Goal: Transaction & Acquisition: Purchase product/service

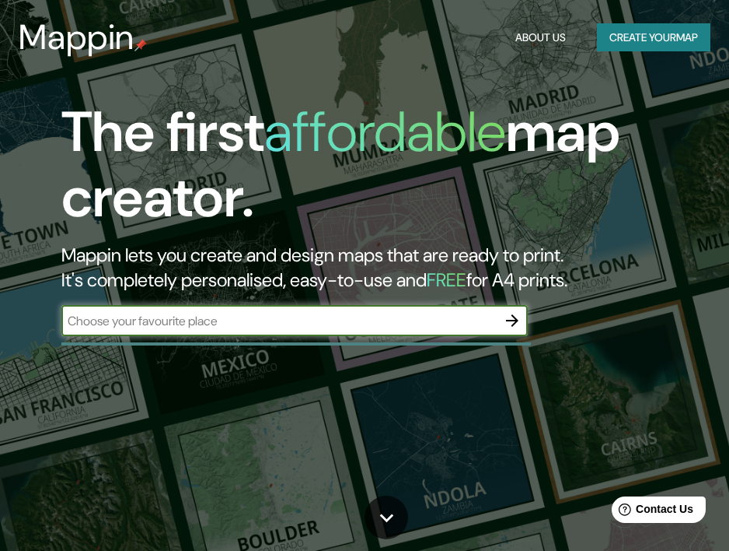
click at [191, 328] on input "text" at bounding box center [278, 321] width 435 height 18
paste input "[STREET_ADDRESS][PERSON_NAME][PERSON_NAME], S.L.P."
drag, startPoint x: 213, startPoint y: 324, endPoint x: 358, endPoint y: 322, distance: 144.7
click at [358, 322] on input "[STREET_ADDRESS][PERSON_NAME][PERSON_NAME], S.L.P." at bounding box center [278, 321] width 435 height 18
type input "[STREET_ADDRESS][PERSON_NAME][PERSON_NAME], S.L.P."
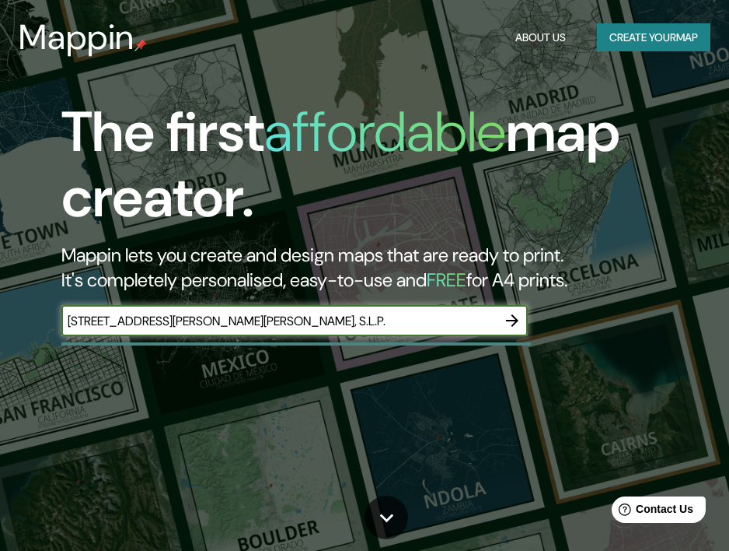
click at [517, 321] on icon "button" at bounding box center [512, 320] width 19 height 19
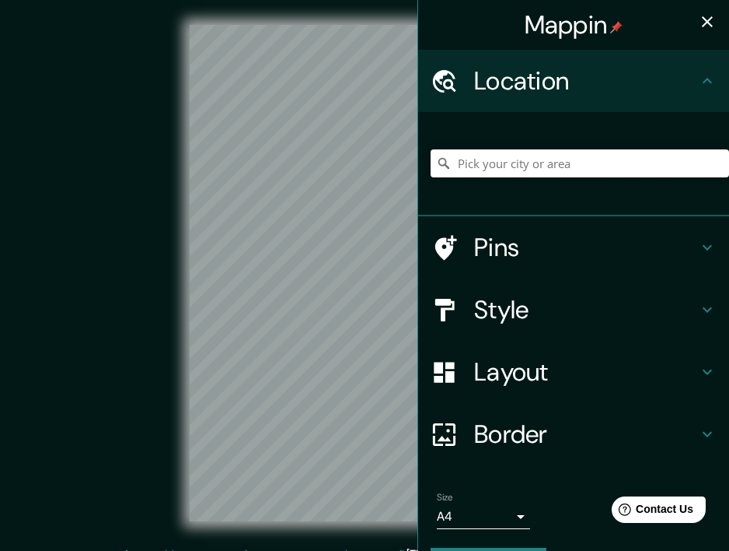
click at [589, 162] on input "Pick your city or area" at bounding box center [580, 163] width 299 height 28
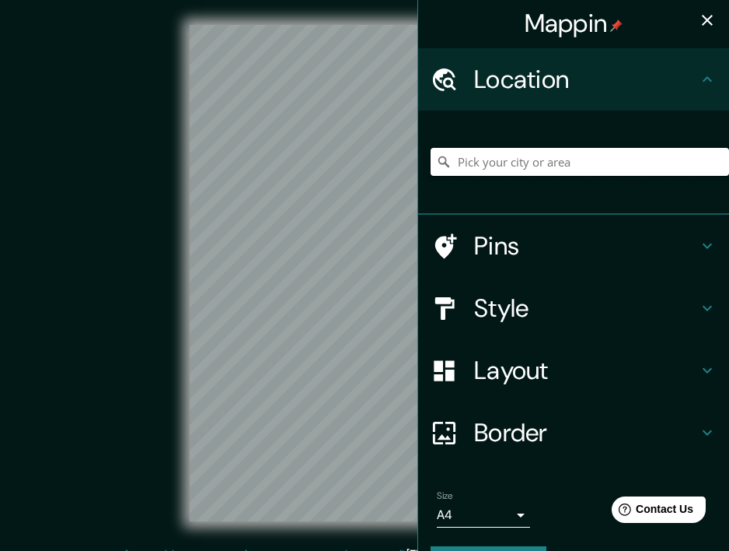
paste input "[STREET_ADDRESS][PERSON_NAME][PERSON_NAME], S.L.P."
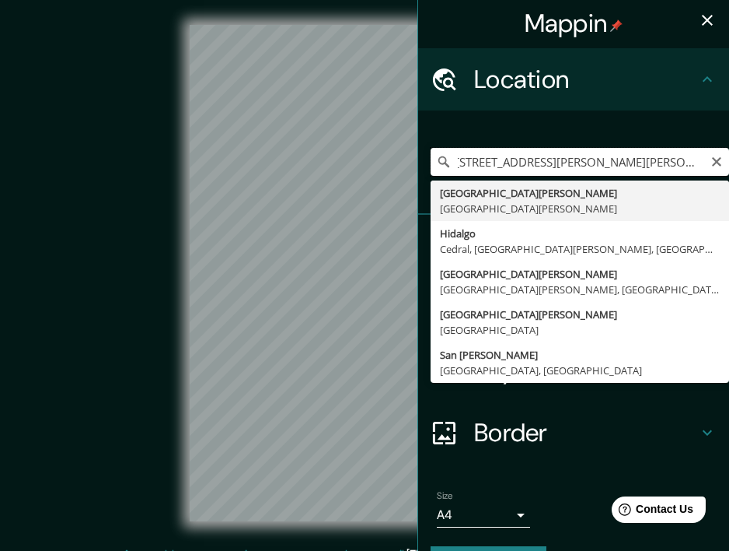
scroll to position [0, 0]
click at [589, 164] on input "[STREET_ADDRESS][PERSON_NAME][PERSON_NAME], S.L.P." at bounding box center [580, 162] width 299 height 28
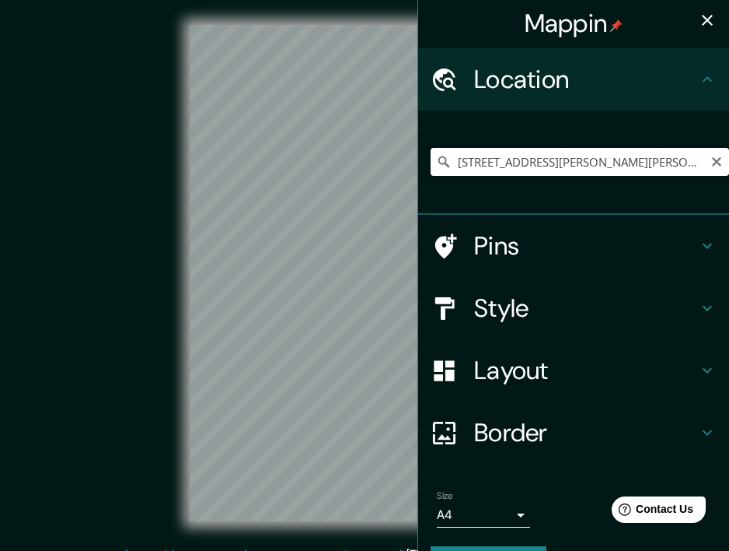
click at [620, 164] on input "[STREET_ADDRESS][PERSON_NAME][PERSON_NAME][PERSON_NAME]" at bounding box center [580, 162] width 299 height 28
drag, startPoint x: 614, startPoint y: 163, endPoint x: 628, endPoint y: 160, distance: 13.4
click at [628, 161] on input "[STREET_ADDRESS][PERSON_NAME][PERSON_NAME][PERSON_NAME]" at bounding box center [580, 162] width 299 height 28
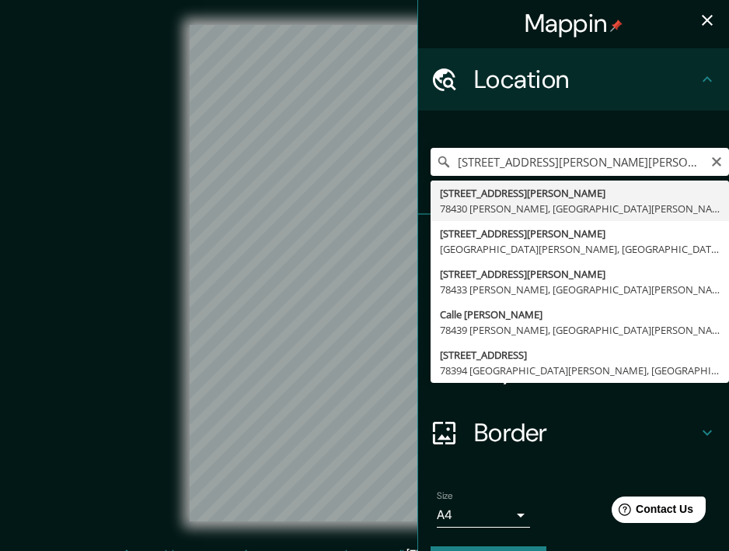
type input "[STREET_ADDRESS][PERSON_NAME][PERSON_NAME][PERSON_NAME]"
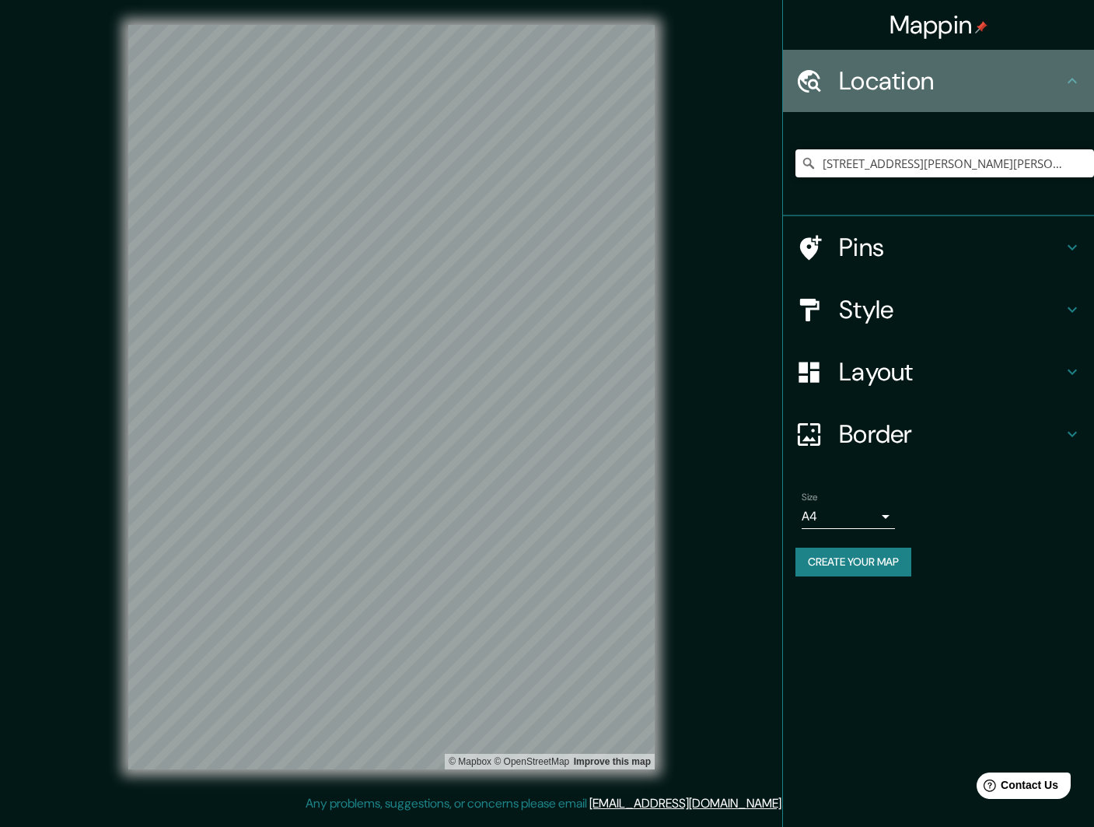
click at [729, 81] on h4 "Location" at bounding box center [951, 80] width 224 height 31
click at [729, 90] on div "Location" at bounding box center [938, 81] width 311 height 62
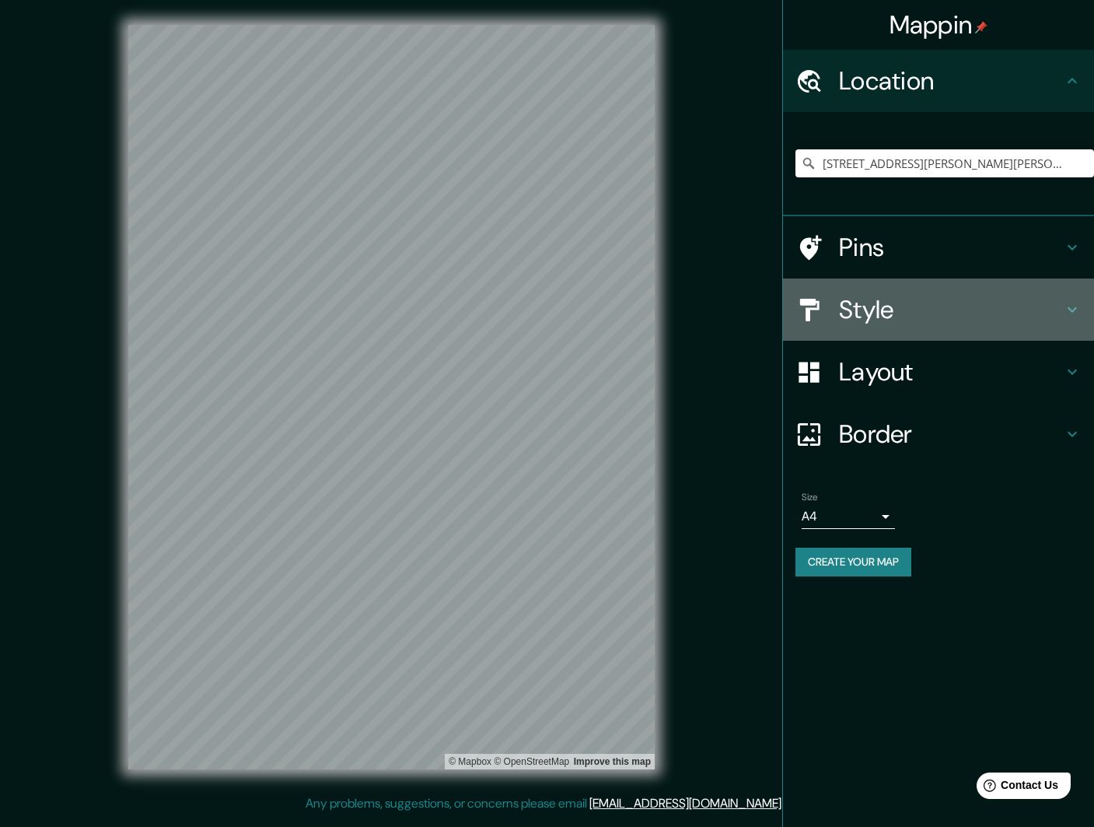
click at [729, 312] on h4 "Style" at bounding box center [951, 309] width 224 height 31
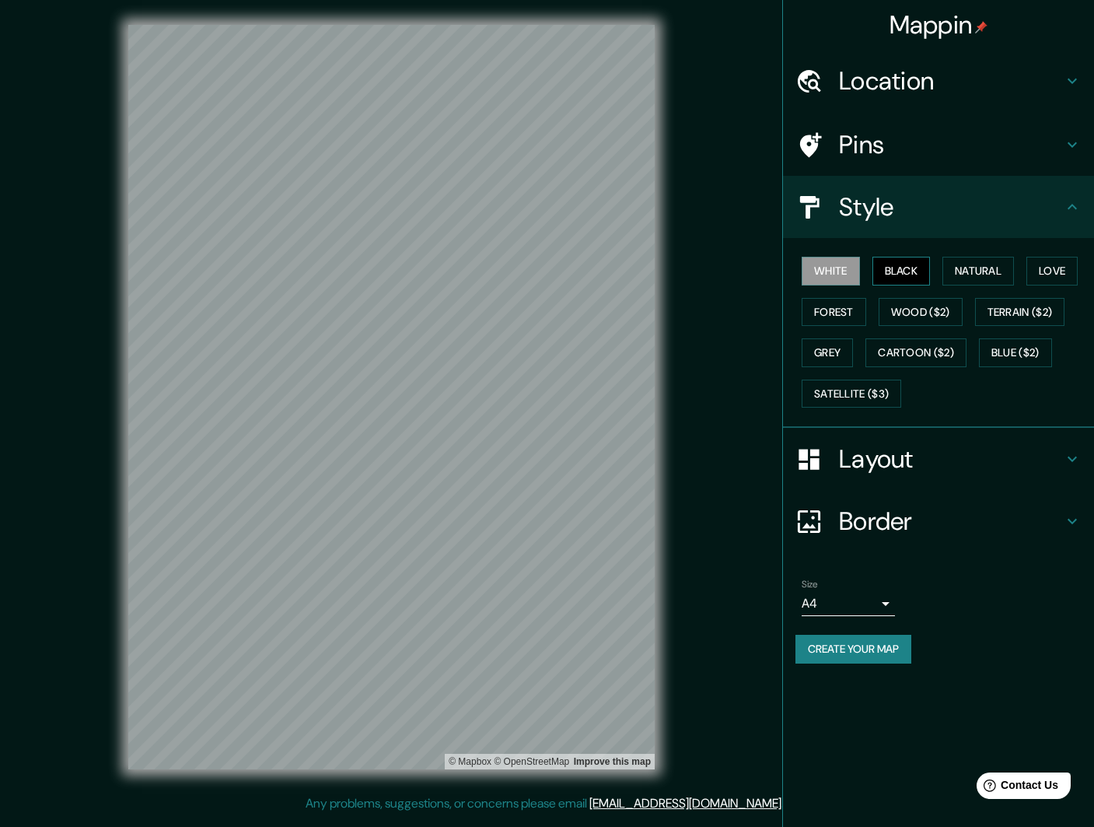
click at [729, 264] on button "Black" at bounding box center [902, 271] width 58 height 29
click at [729, 269] on button "Natural" at bounding box center [979, 271] width 72 height 29
click at [729, 272] on button "Love" at bounding box center [1052, 271] width 51 height 29
click at [729, 311] on button "Terrain ($2)" at bounding box center [1020, 312] width 90 height 29
click at [729, 306] on button "Wood ($2)" at bounding box center [921, 312] width 84 height 29
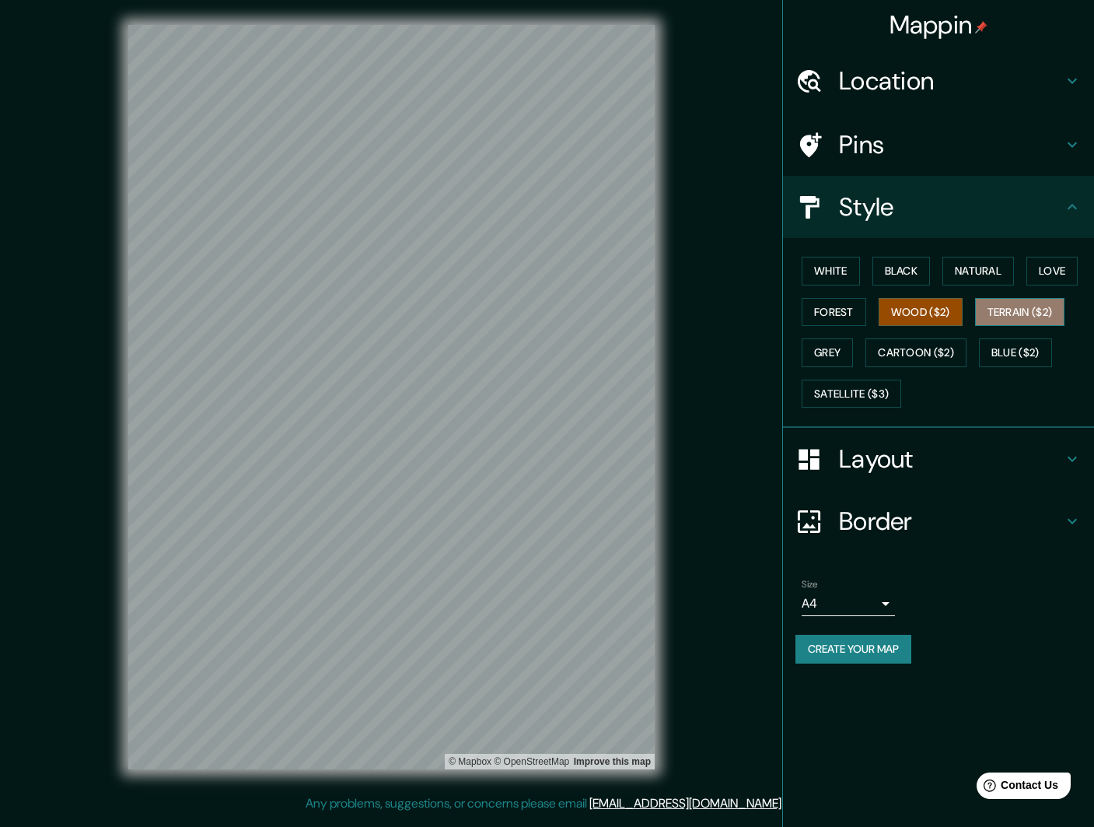
click at [729, 310] on button "Terrain ($2)" at bounding box center [1020, 312] width 90 height 29
click at [729, 315] on button "Forest" at bounding box center [834, 312] width 65 height 29
click at [729, 348] on button "Grey" at bounding box center [827, 352] width 51 height 29
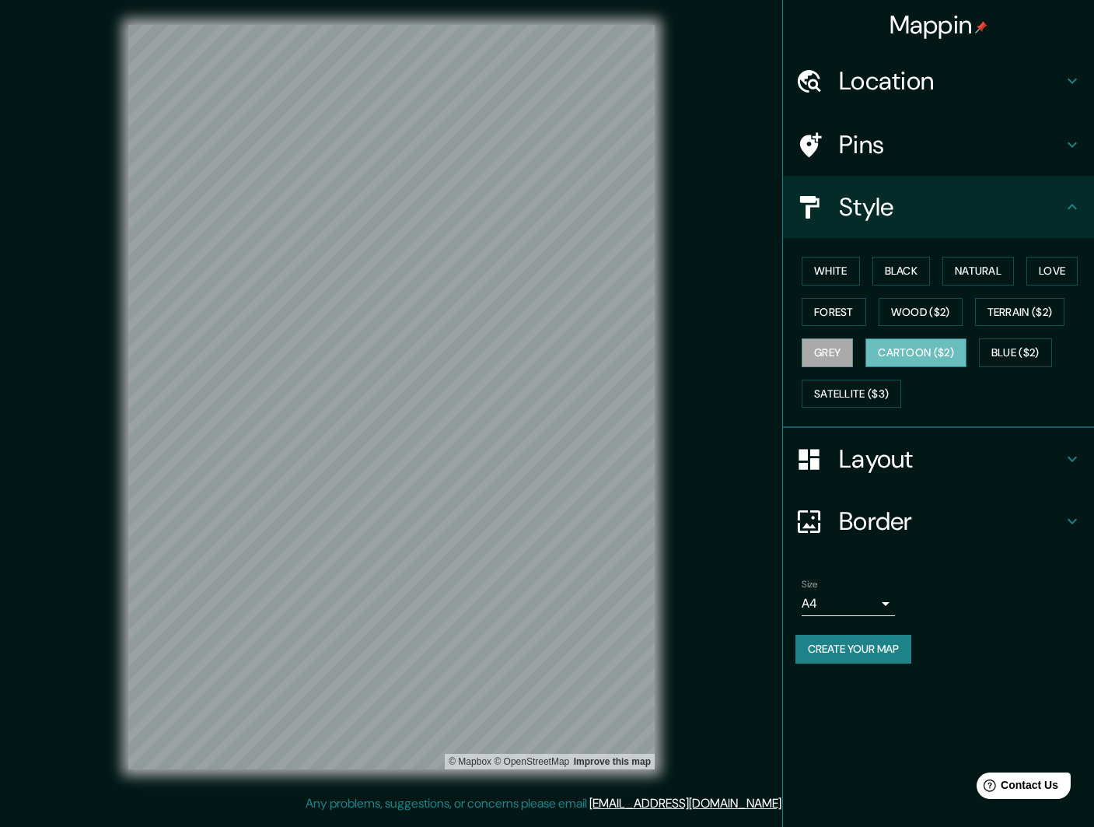
click at [729, 354] on button "Cartoon ($2)" at bounding box center [916, 352] width 101 height 29
click at [729, 352] on button "Blue ($2)" at bounding box center [1015, 352] width 73 height 29
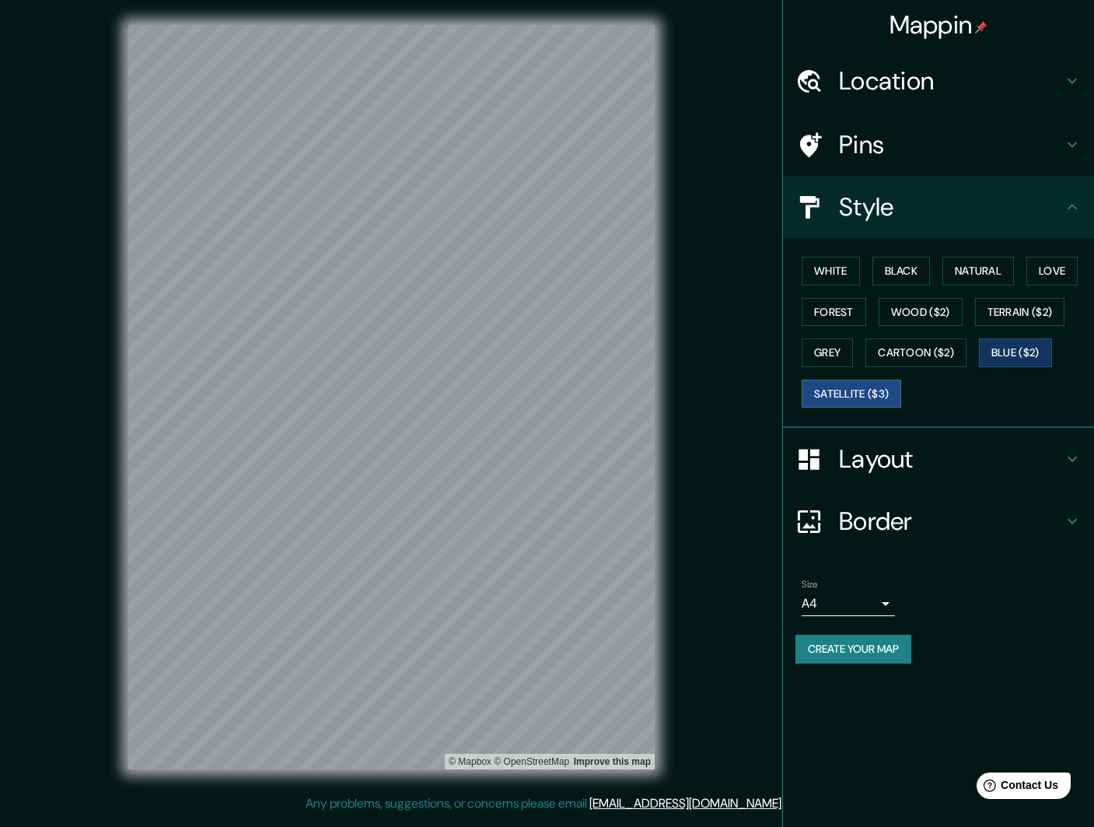
click at [729, 389] on button "Satellite ($3)" at bounding box center [852, 394] width 100 height 29
click at [729, 267] on button "White" at bounding box center [831, 271] width 58 height 29
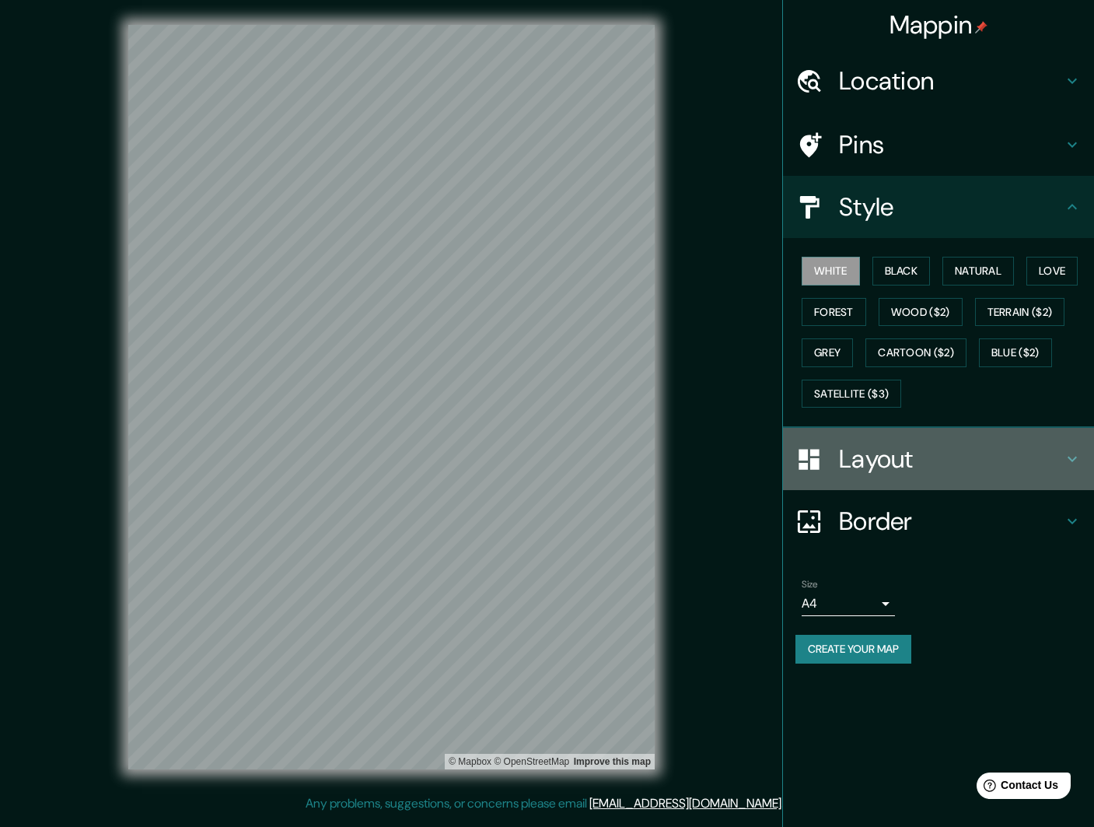
click at [729, 453] on h4 "Layout" at bounding box center [951, 458] width 224 height 31
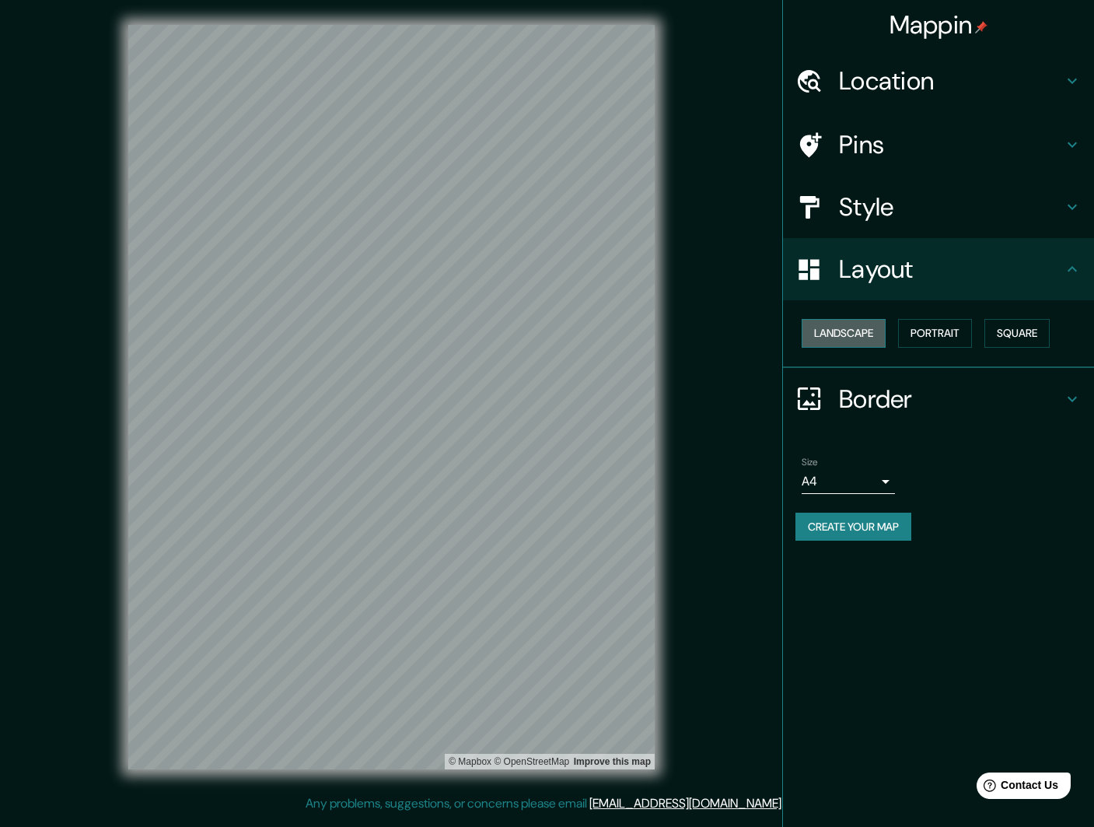
click at [729, 346] on button "Landscape" at bounding box center [844, 333] width 84 height 29
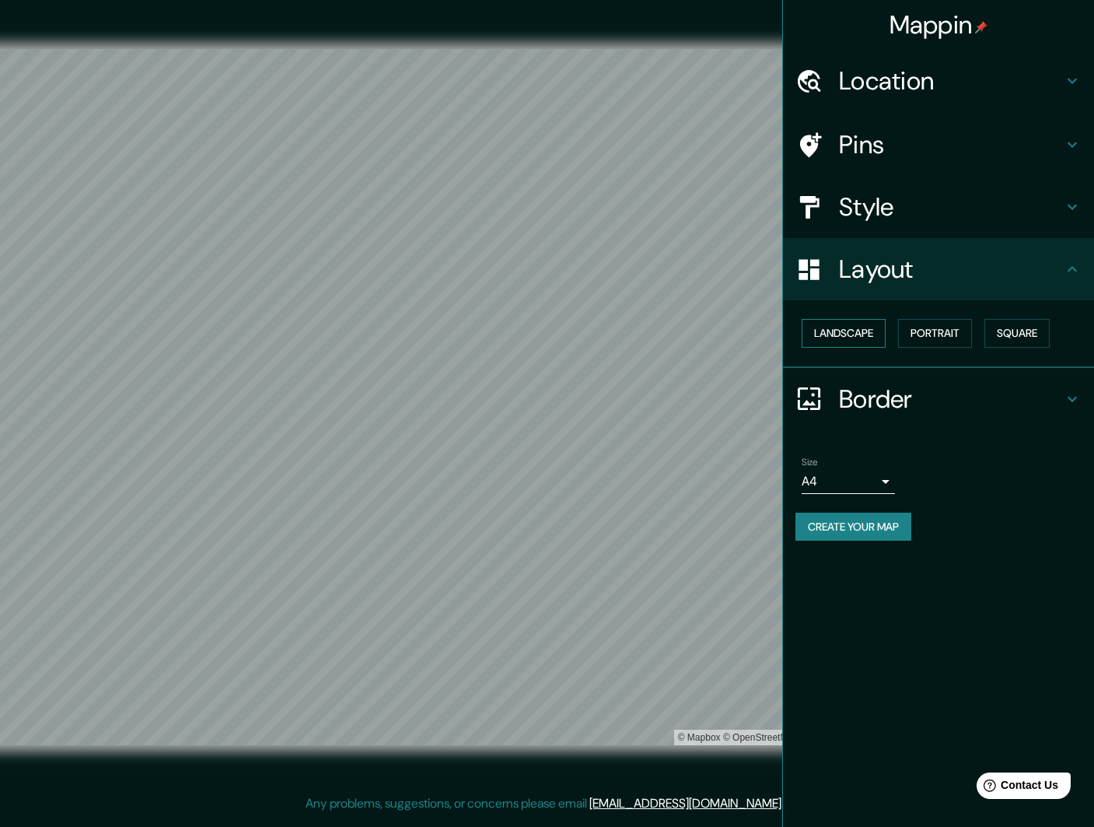
click at [729, 346] on button "Landscape" at bounding box center [844, 333] width 84 height 29
click at [729, 345] on button "Portrait" at bounding box center [935, 333] width 74 height 29
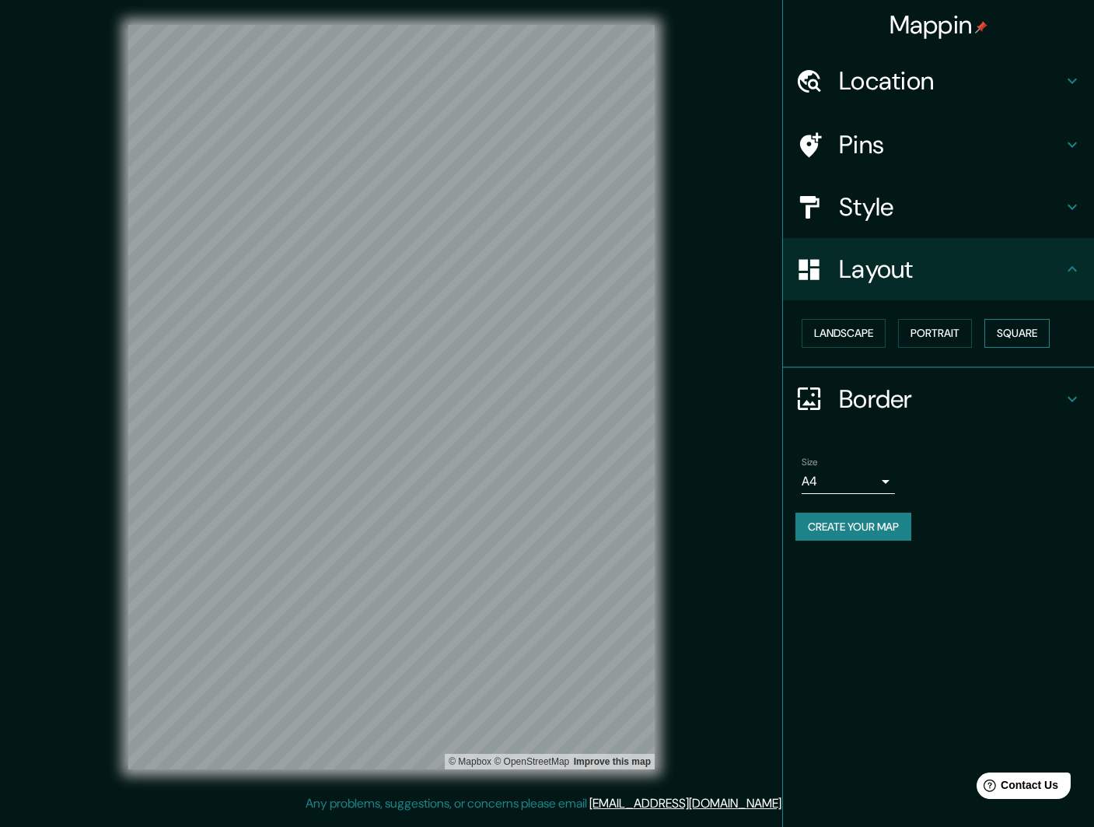
click at [729, 342] on button "Square" at bounding box center [1017, 333] width 65 height 29
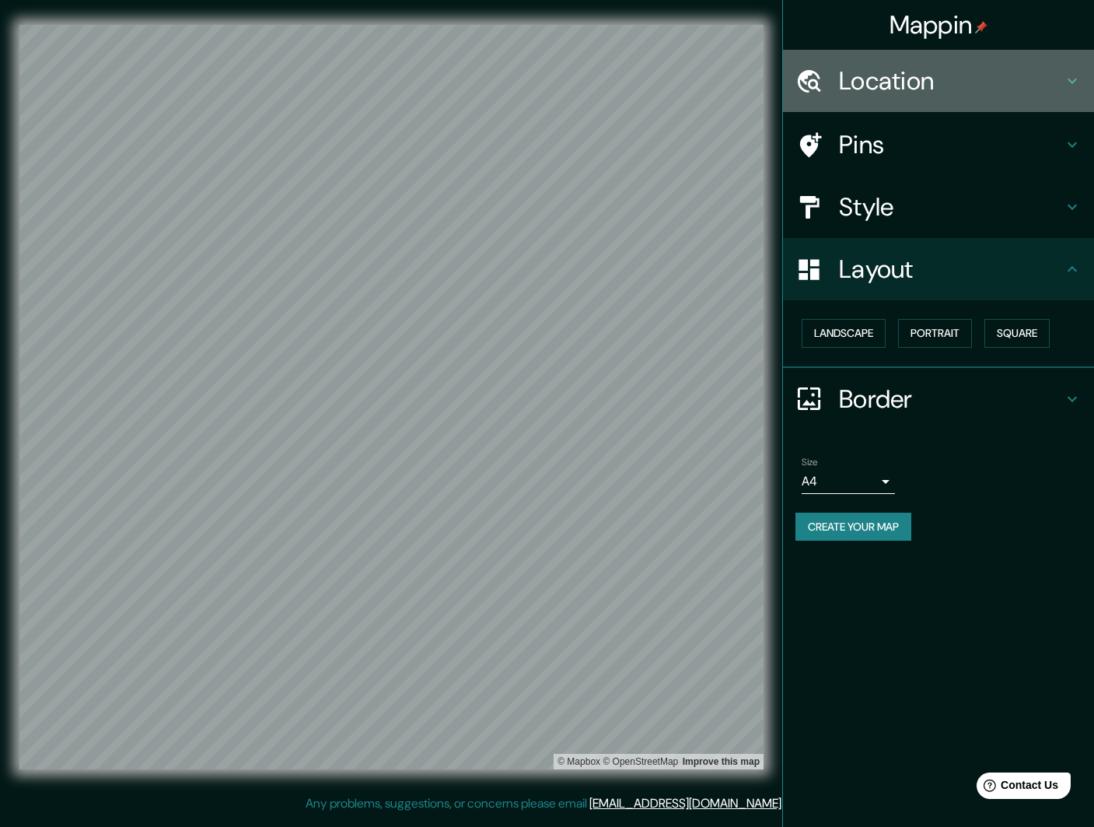
click at [729, 89] on h4 "Location" at bounding box center [951, 80] width 224 height 31
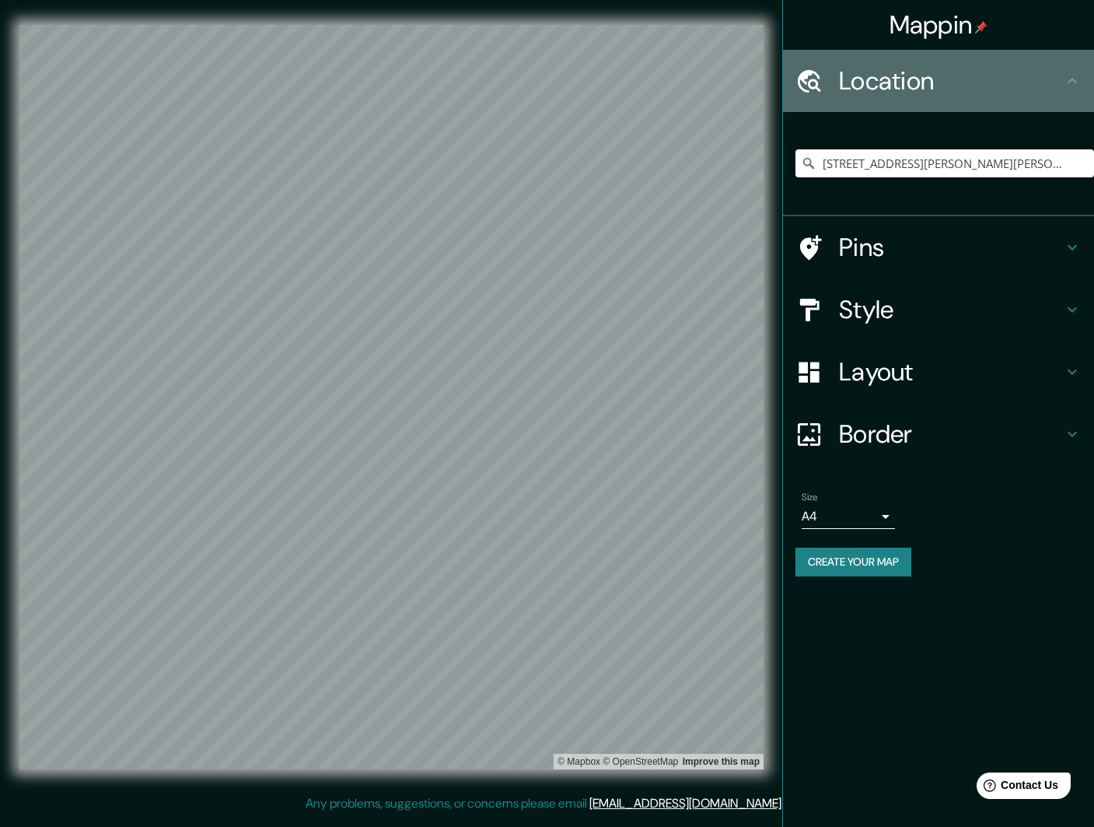
click at [729, 89] on h4 "Location" at bounding box center [951, 80] width 224 height 31
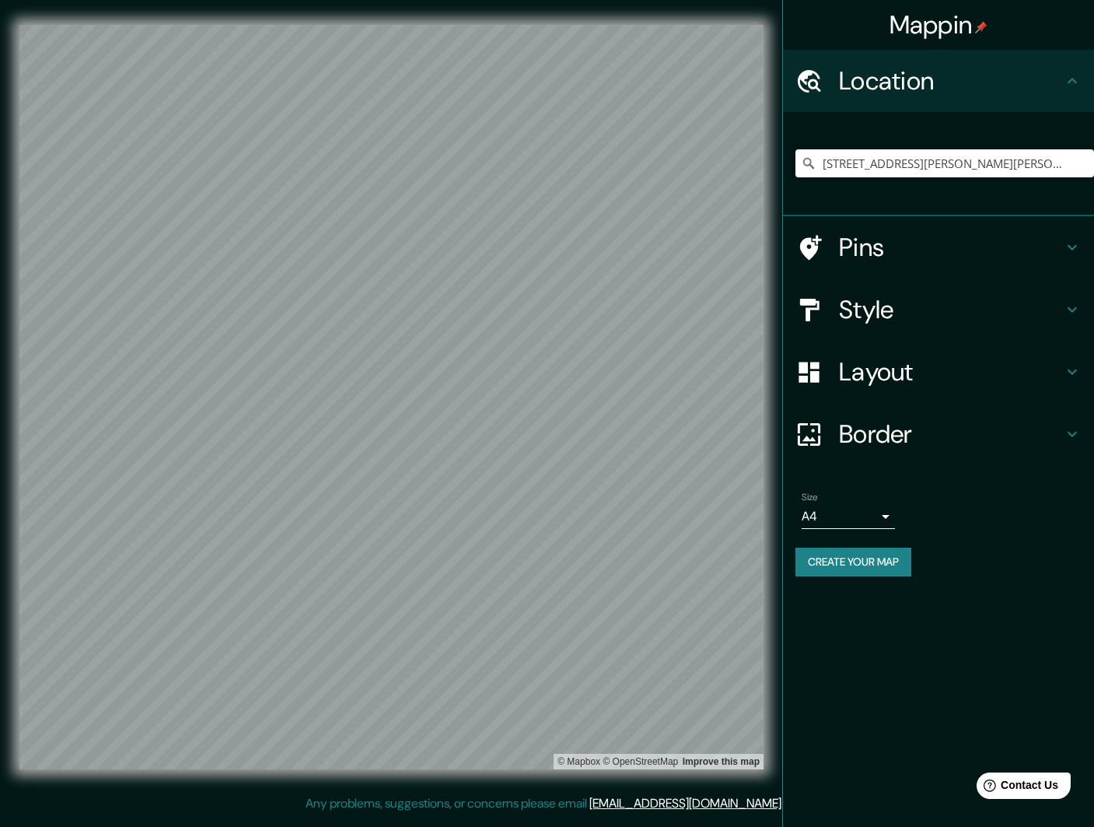
click at [729, 252] on h4 "Pins" at bounding box center [951, 247] width 224 height 31
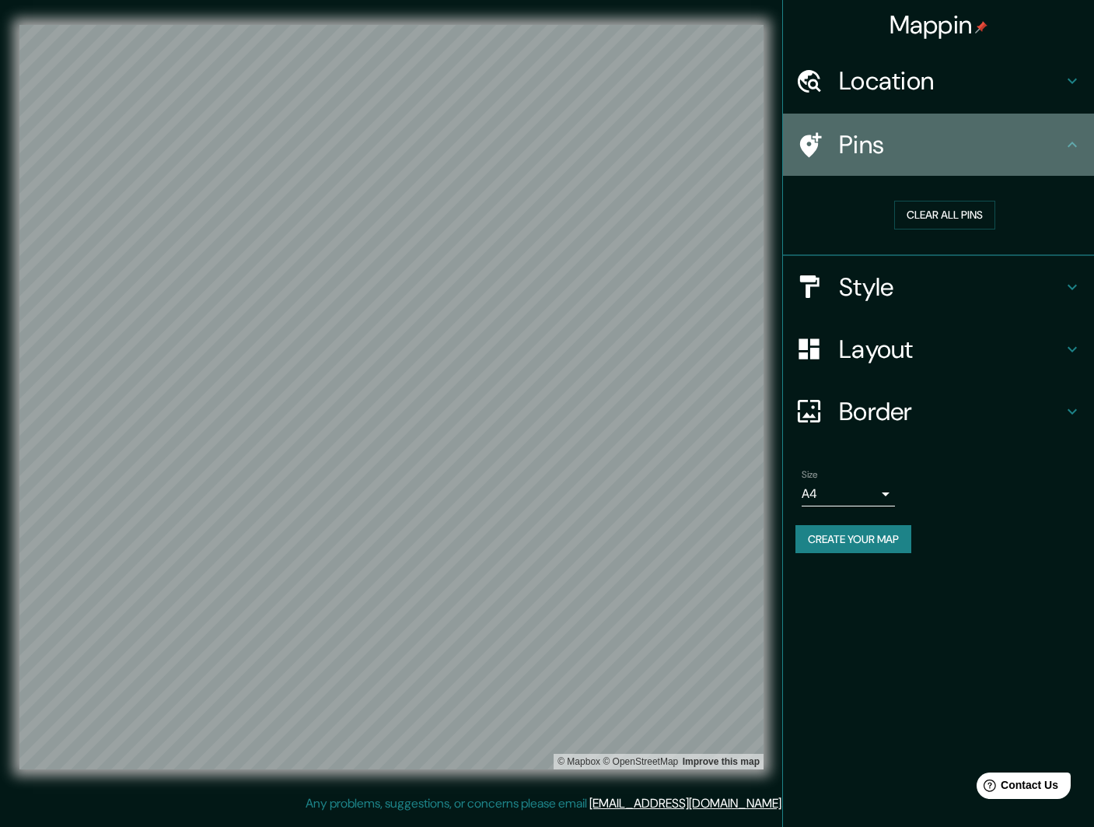
click at [729, 136] on h4 "Pins" at bounding box center [951, 144] width 224 height 31
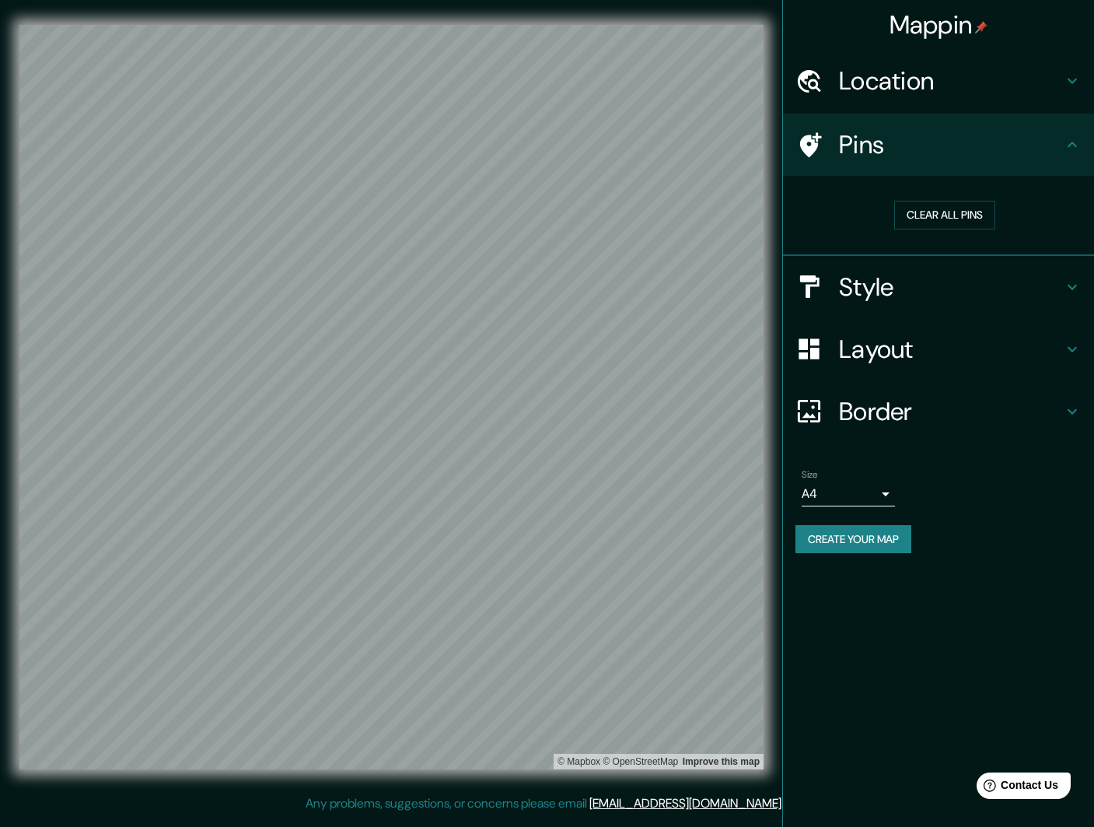
click at [729, 141] on div "Pins" at bounding box center [938, 145] width 311 height 62
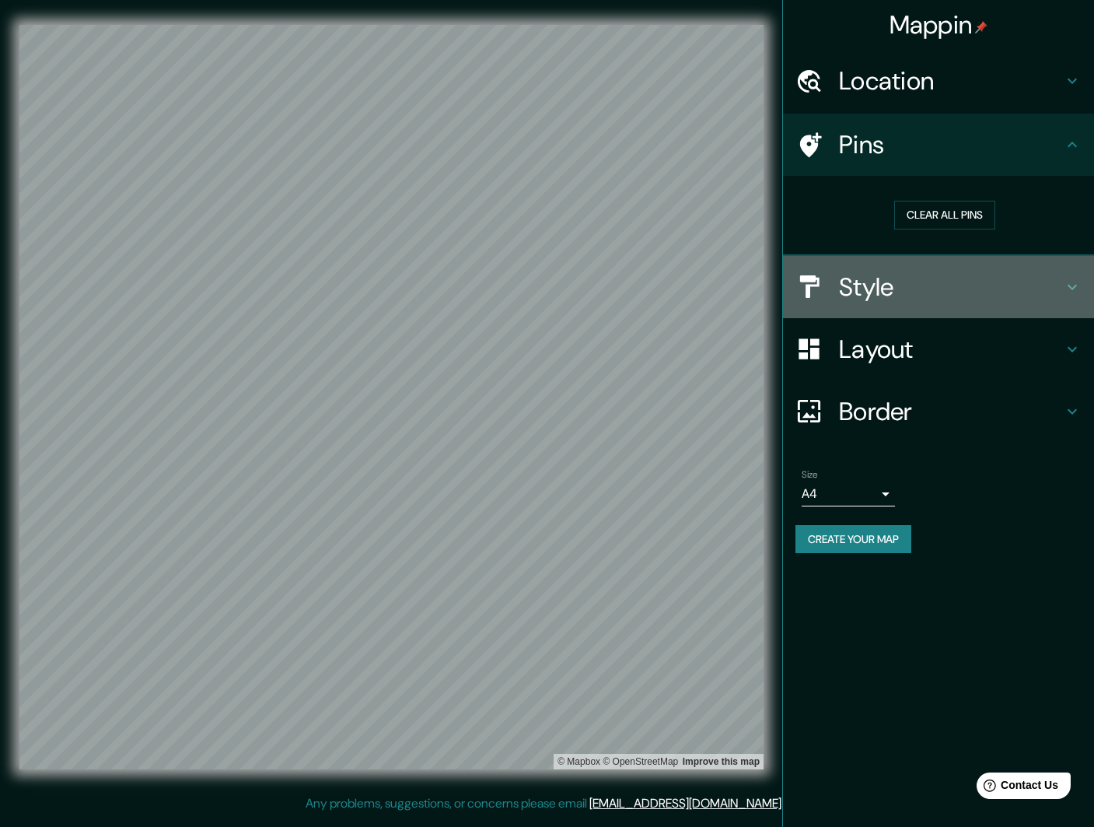
click at [729, 284] on icon at bounding box center [1072, 287] width 19 height 19
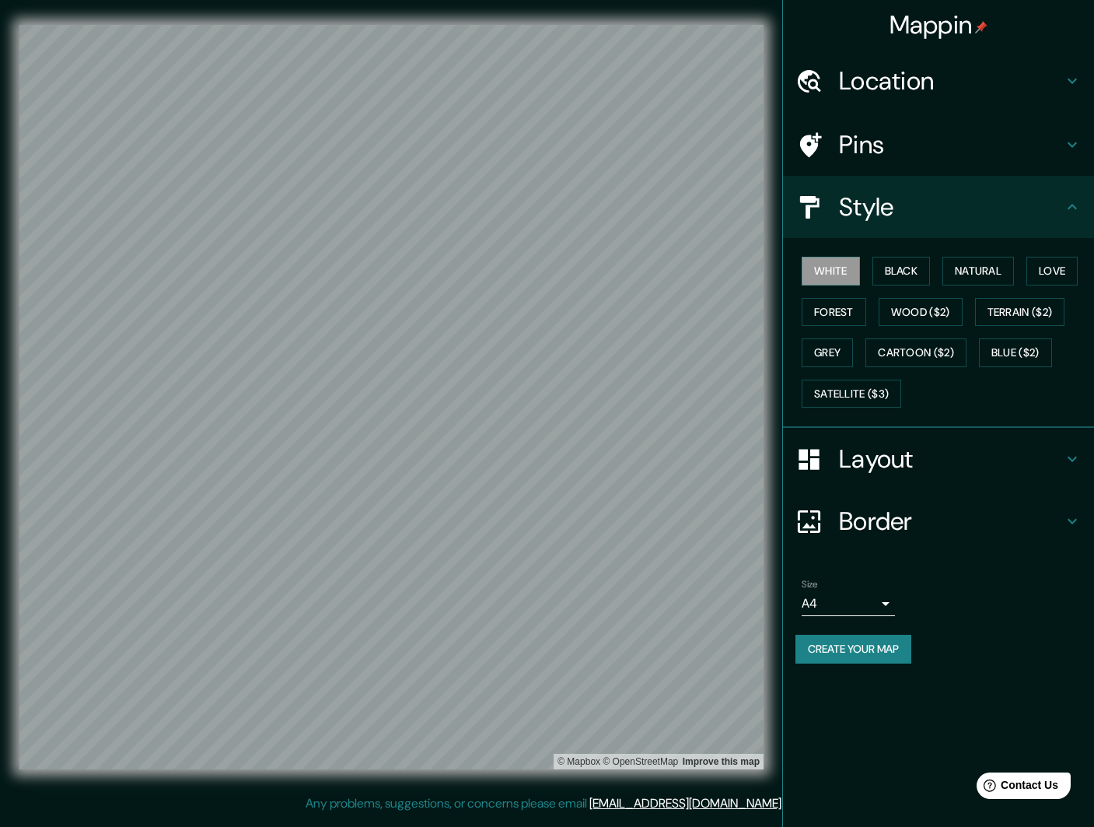
click at [729, 550] on button "Create your map" at bounding box center [854, 649] width 116 height 29
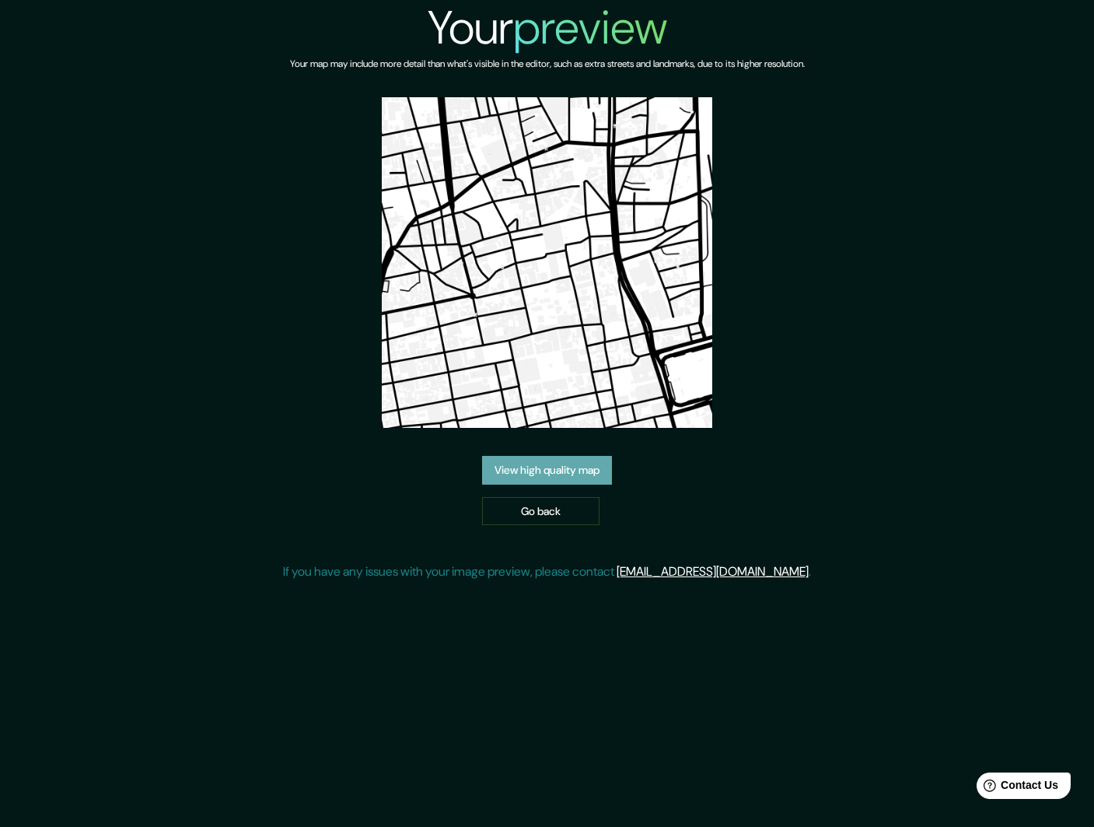
click at [523, 474] on link "View high quality map" at bounding box center [547, 470] width 130 height 29
